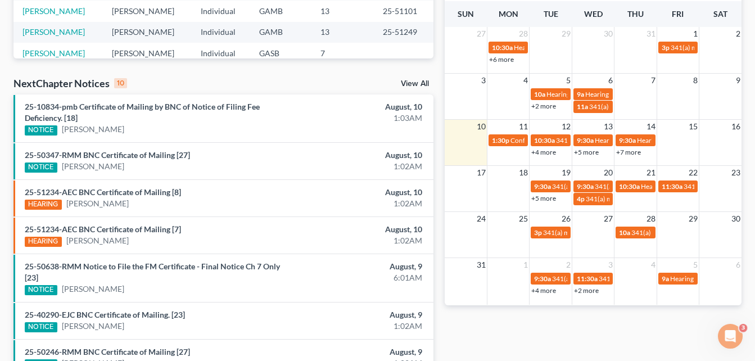
click at [2, 58] on div "Recent Cases 15 View All Name unfold_more expand_more expand_less Attorney unfo…" at bounding box center [377, 136] width 755 height 766
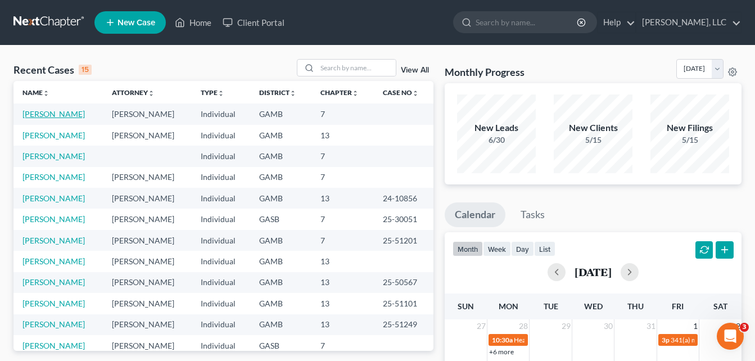
click at [66, 114] on link "[PERSON_NAME]" at bounding box center [53, 114] width 62 height 10
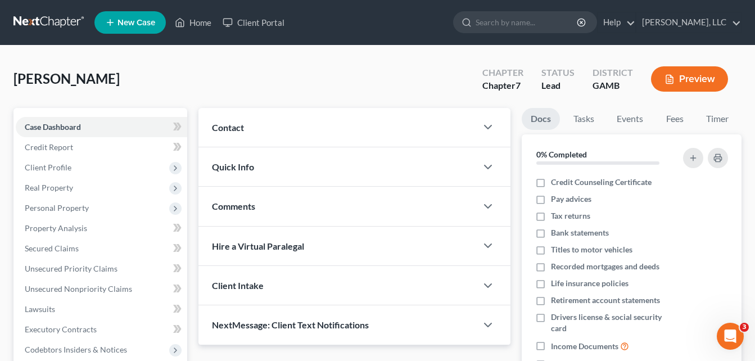
click at [198, 85] on div "[PERSON_NAME] Upgraded Chapter Chapter 7 Status Lead District [GEOGRAPHIC_DATA]…" at bounding box center [377, 83] width 728 height 49
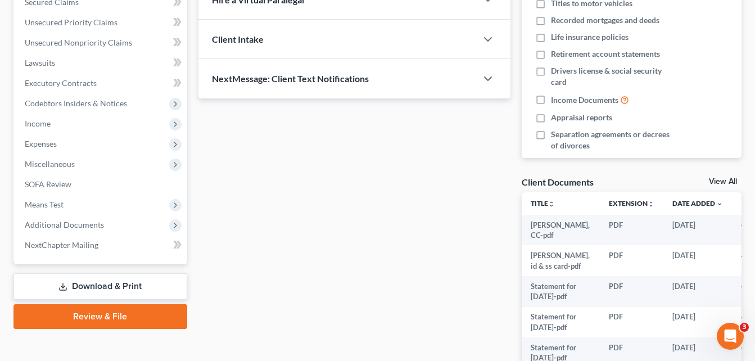
scroll to position [363, 0]
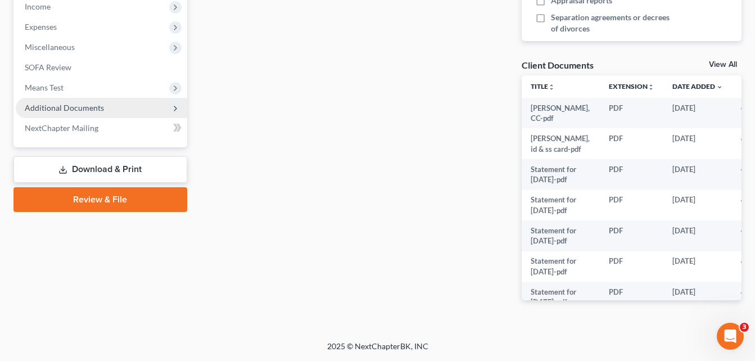
click at [92, 106] on span "Additional Documents" at bounding box center [64, 108] width 79 height 10
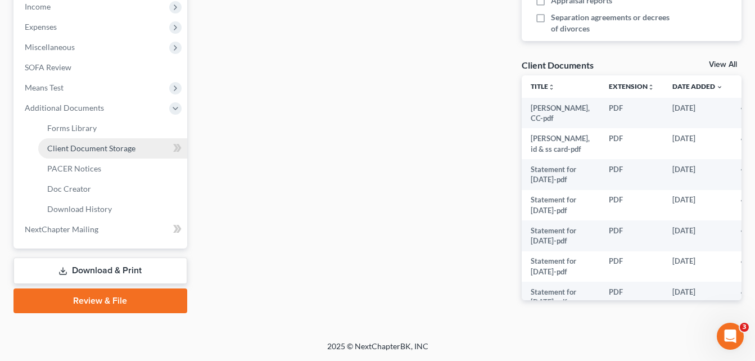
click at [106, 147] on span "Client Document Storage" at bounding box center [91, 148] width 88 height 10
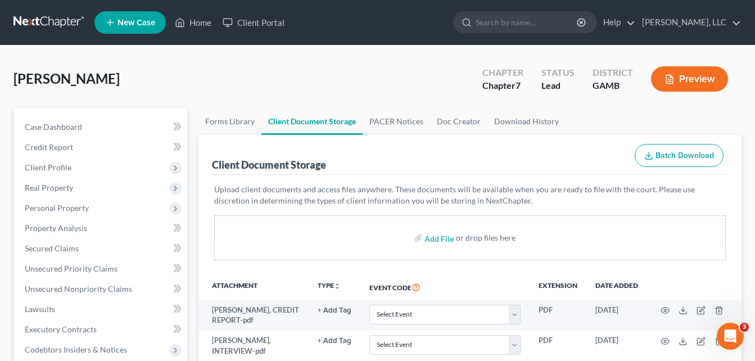
click at [193, 84] on div "[PERSON_NAME] Upgraded Chapter Chapter 7 Status Lead District [GEOGRAPHIC_DATA]…" at bounding box center [377, 83] width 728 height 49
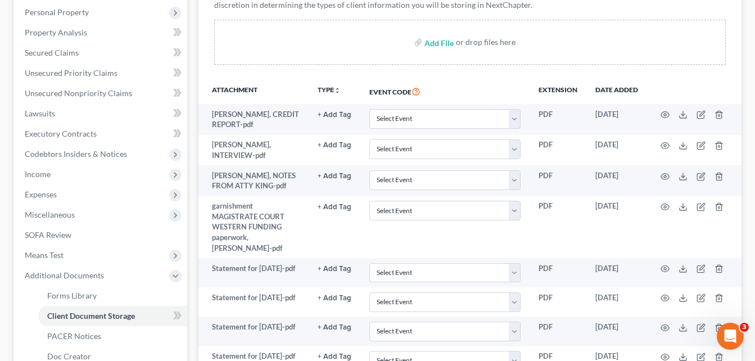
scroll to position [195, 0]
drag, startPoint x: 438, startPoint y: 43, endPoint x: 431, endPoint y: 45, distance: 7.0
click at [431, 45] on input "file" at bounding box center [437, 43] width 27 height 20
type input "C:\fakepath\2023 tax transcript, [PERSON_NAME].pdf"
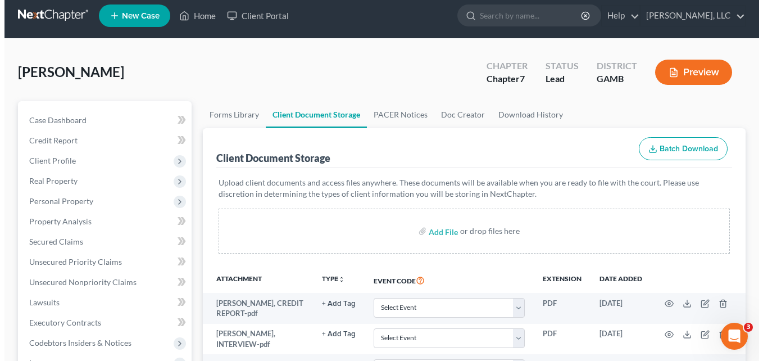
scroll to position [0, 0]
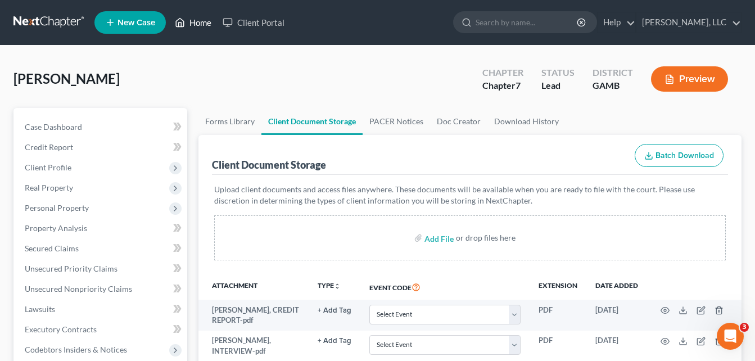
click at [197, 24] on link "Home" at bounding box center [193, 22] width 48 height 20
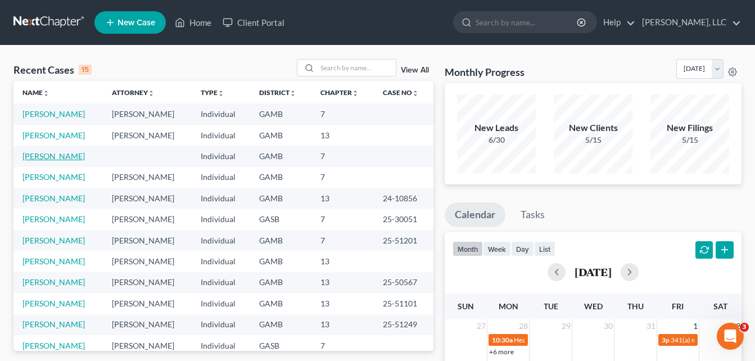
click at [55, 157] on link "[PERSON_NAME]" at bounding box center [53, 156] width 62 height 10
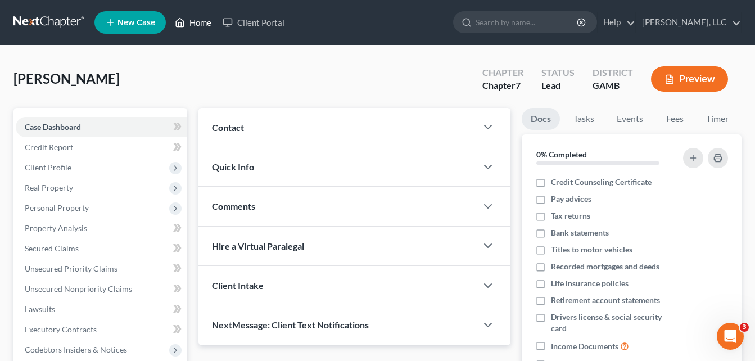
click at [193, 25] on link "Home" at bounding box center [193, 22] width 48 height 20
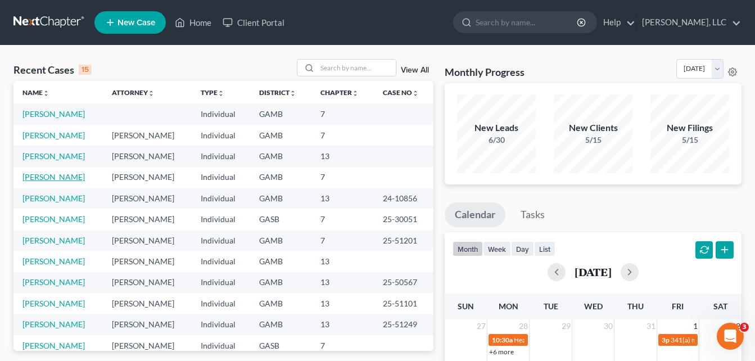
click at [73, 179] on link "[PERSON_NAME]" at bounding box center [53, 177] width 62 height 10
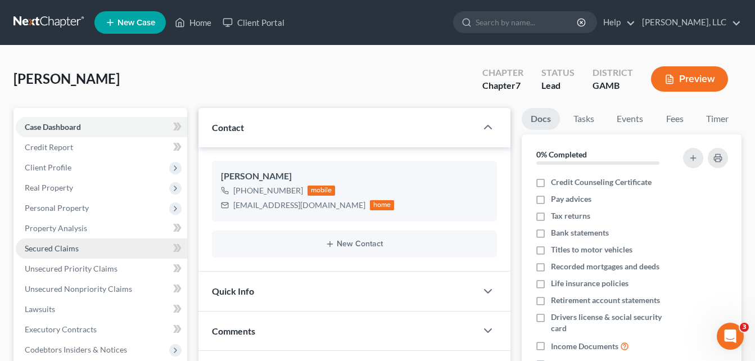
click at [47, 244] on span "Secured Claims" at bounding box center [52, 248] width 54 height 10
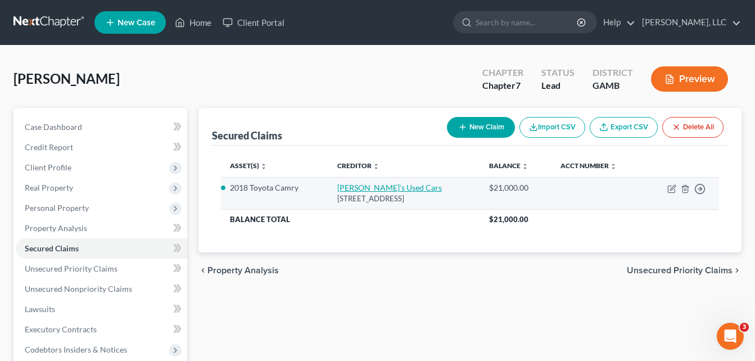
click at [348, 186] on link "[PERSON_NAME]'s Used Cars" at bounding box center [389, 188] width 105 height 10
select select "10"
select select "8"
select select "2"
select select "0"
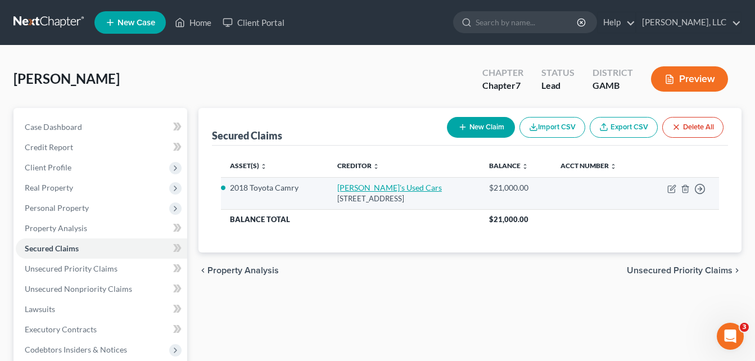
select select "0"
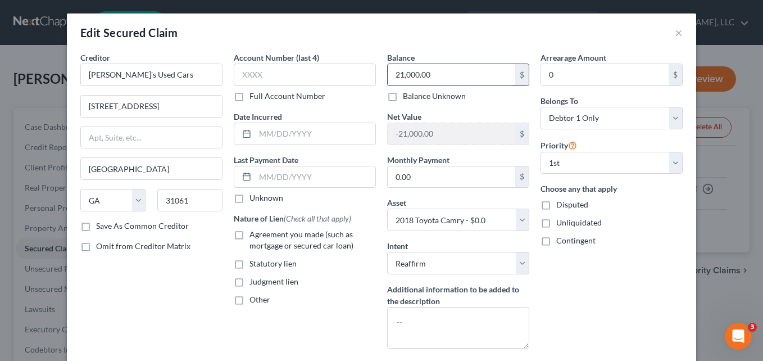
click at [444, 74] on input "21,000.00" at bounding box center [452, 74] width 128 height 21
type input "15,788.00"
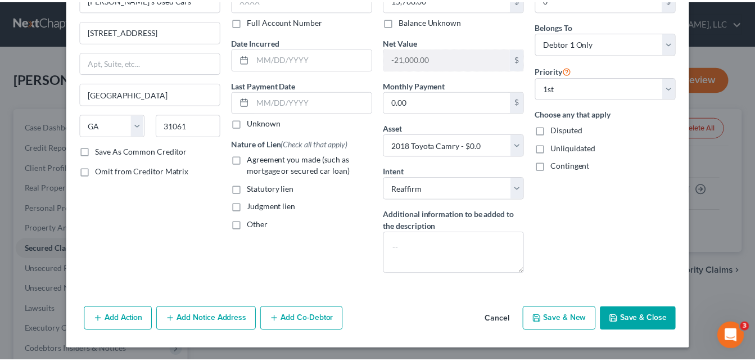
scroll to position [76, 0]
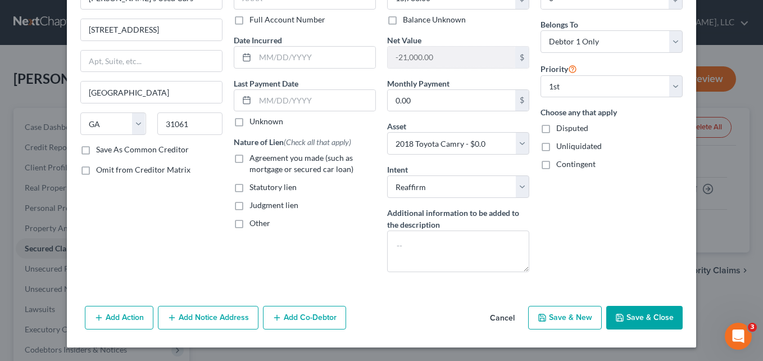
click at [653, 319] on button "Save & Close" at bounding box center [644, 318] width 76 height 24
select select
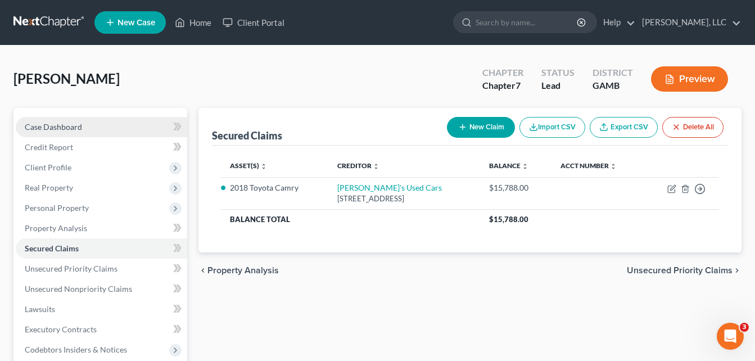
click at [74, 126] on span "Case Dashboard" at bounding box center [53, 127] width 57 height 10
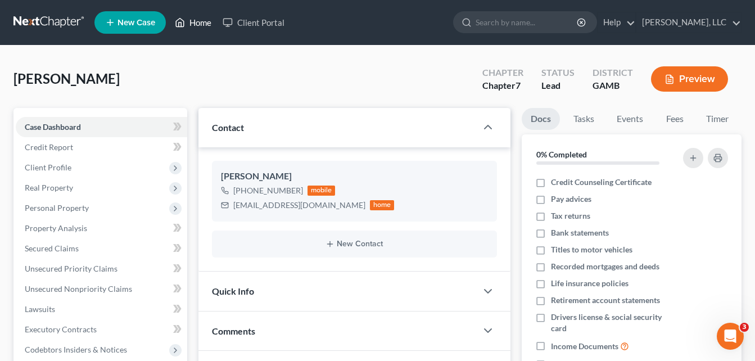
click at [198, 22] on link "Home" at bounding box center [193, 22] width 48 height 20
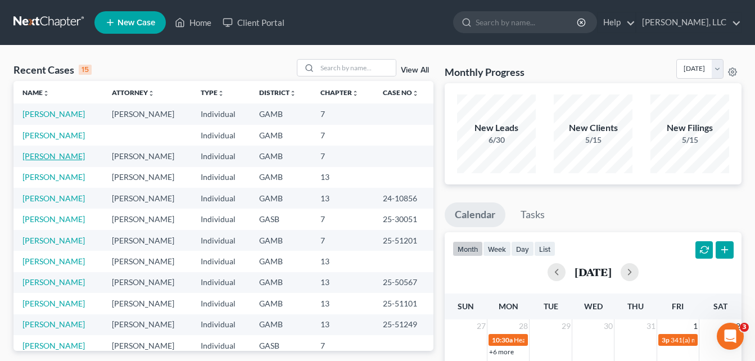
click at [66, 157] on link "[PERSON_NAME]" at bounding box center [53, 156] width 62 height 10
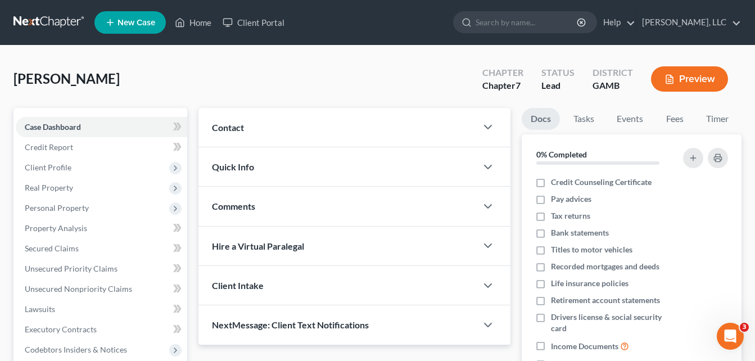
click at [239, 167] on span "Quick Info" at bounding box center [233, 166] width 42 height 11
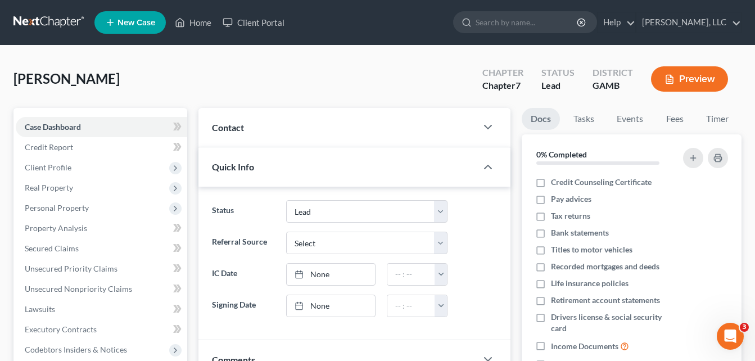
click at [229, 130] on span "Contact" at bounding box center [228, 127] width 32 height 11
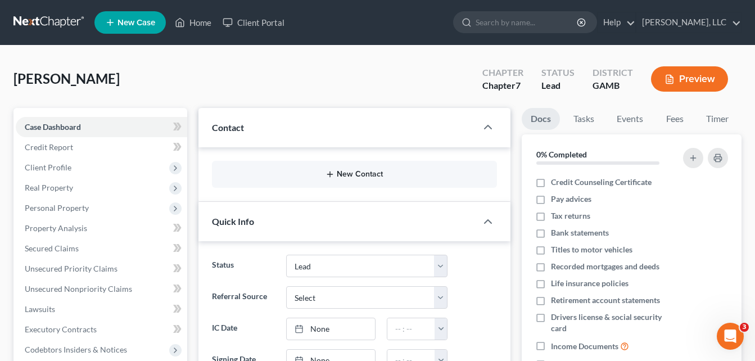
click at [345, 175] on button "New Contact" at bounding box center [354, 174] width 267 height 9
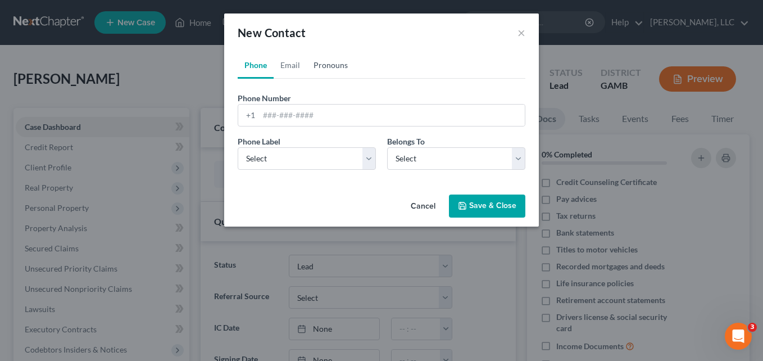
click at [329, 66] on link "Pronouns" at bounding box center [331, 65] width 48 height 27
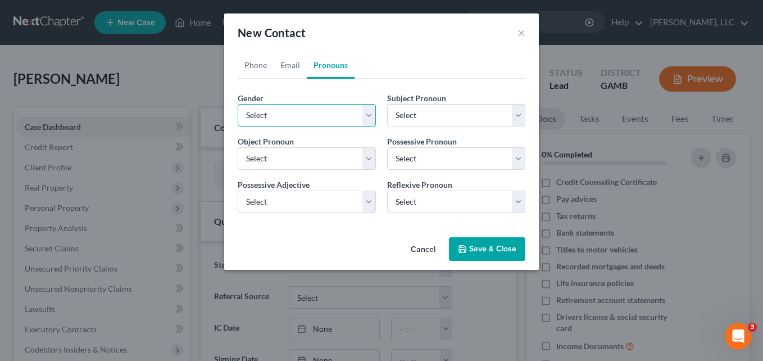
click at [316, 117] on select "Select [DEMOGRAPHIC_DATA] [DEMOGRAPHIC_DATA] [DEMOGRAPHIC_DATA] More Than One P…" at bounding box center [307, 115] width 138 height 22
select select "1"
click at [238, 104] on select "Select [DEMOGRAPHIC_DATA] [DEMOGRAPHIC_DATA] [DEMOGRAPHIC_DATA] More Than One P…" at bounding box center [307, 115] width 138 height 22
select select "1"
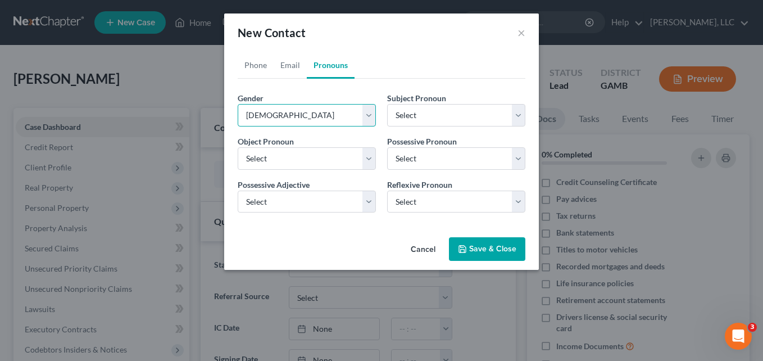
select select "1"
click at [297, 69] on link "Email" at bounding box center [290, 65] width 33 height 27
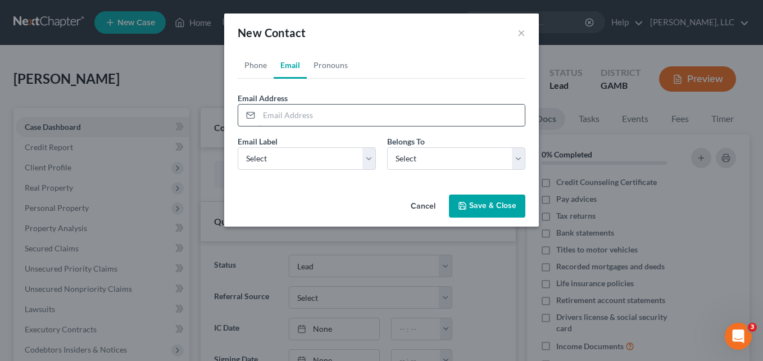
click at [292, 114] on input "email" at bounding box center [392, 115] width 266 height 21
type input "[EMAIL_ADDRESS][DOMAIN_NAME]"
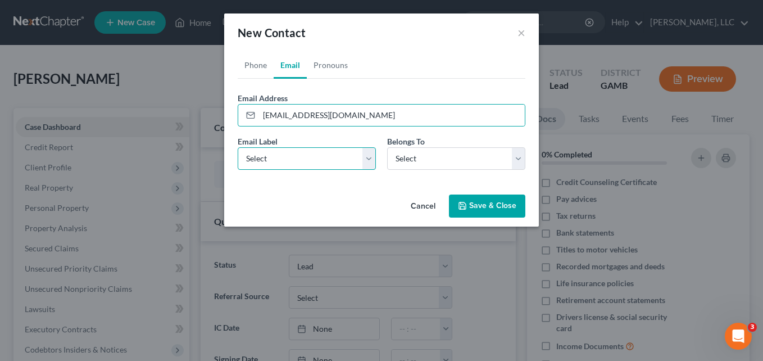
click at [282, 152] on select "Select Home Work Other" at bounding box center [307, 158] width 138 height 22
select select "0"
click at [238, 147] on select "Select Home Work Other" at bounding box center [307, 158] width 138 height 22
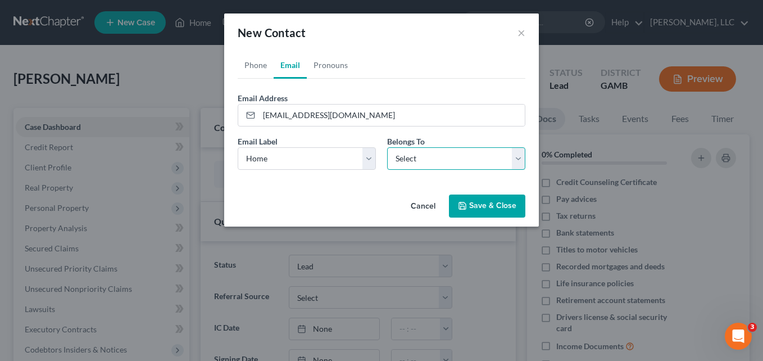
click at [418, 169] on select "Select Client Other" at bounding box center [456, 158] width 138 height 22
select select "0"
click at [387, 147] on select "Select Client Other" at bounding box center [456, 158] width 138 height 22
drag, startPoint x: 255, startPoint y: 64, endPoint x: 256, endPoint y: 75, distance: 11.3
click at [255, 64] on link "Phone" at bounding box center [256, 65] width 36 height 27
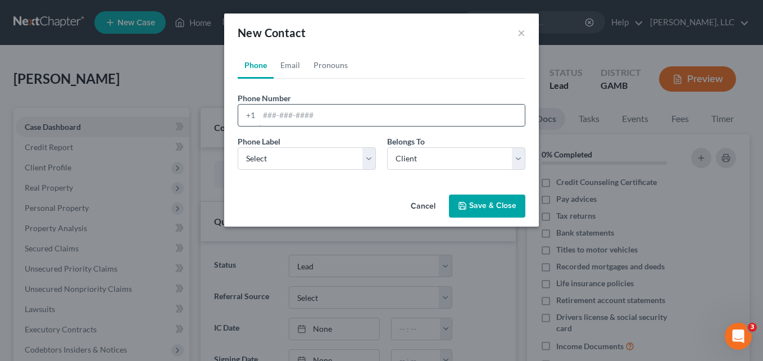
click at [274, 121] on input "tel" at bounding box center [392, 115] width 266 height 21
type input "2299471860"
click at [317, 155] on select "Select Mobile Home Work Other" at bounding box center [307, 158] width 138 height 22
select select "0"
click at [238, 147] on select "Select Mobile Home Work Other" at bounding box center [307, 158] width 138 height 22
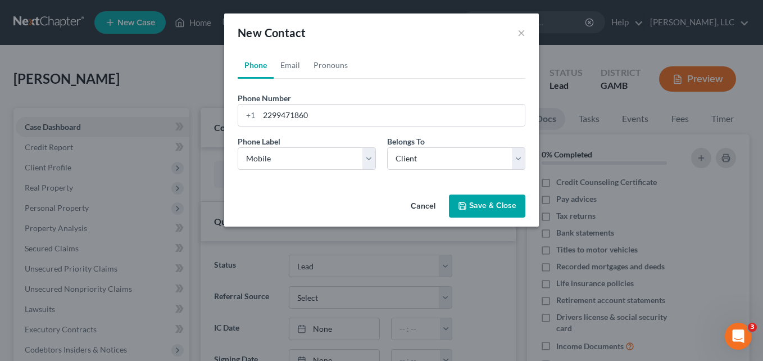
click at [478, 202] on button "Save & Close" at bounding box center [487, 206] width 76 height 24
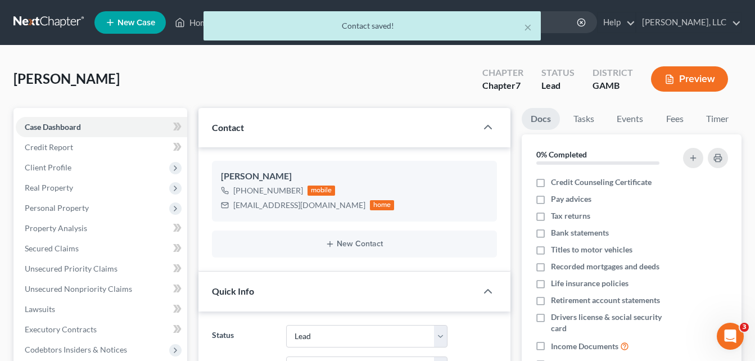
click at [183, 23] on div "× Contact saved!" at bounding box center [371, 28] width 755 height 35
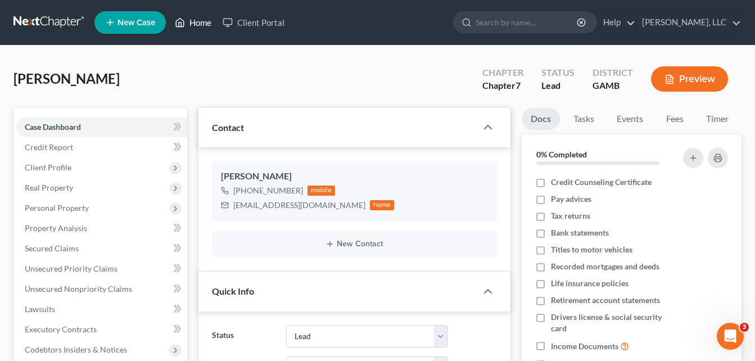
click at [193, 24] on link "Home" at bounding box center [193, 22] width 48 height 20
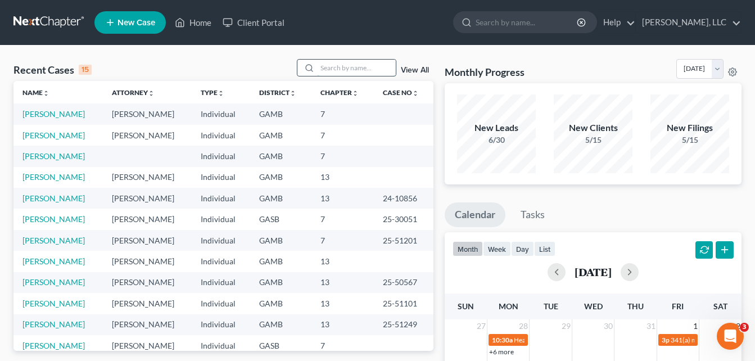
click at [330, 67] on input "search" at bounding box center [356, 68] width 79 height 16
type input "drayton"
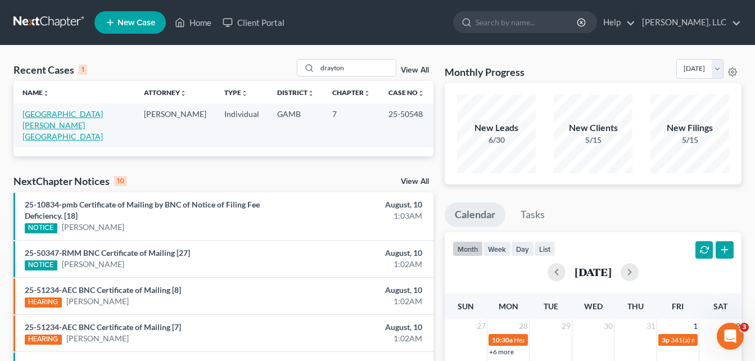
click at [70, 115] on link "[GEOGRAPHIC_DATA][PERSON_NAME][GEOGRAPHIC_DATA]" at bounding box center [62, 125] width 80 height 32
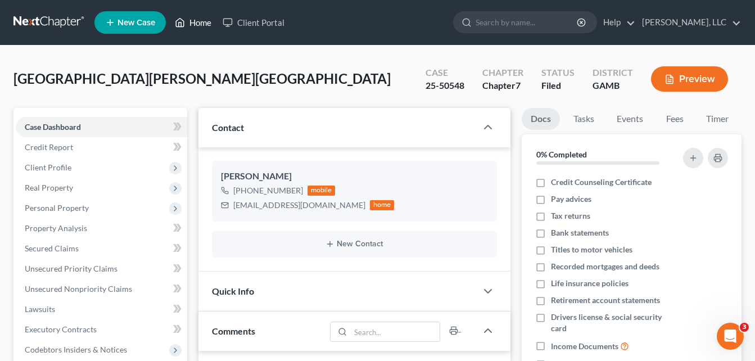
click at [198, 22] on link "Home" at bounding box center [193, 22] width 48 height 20
